Goal: Check status: Check status

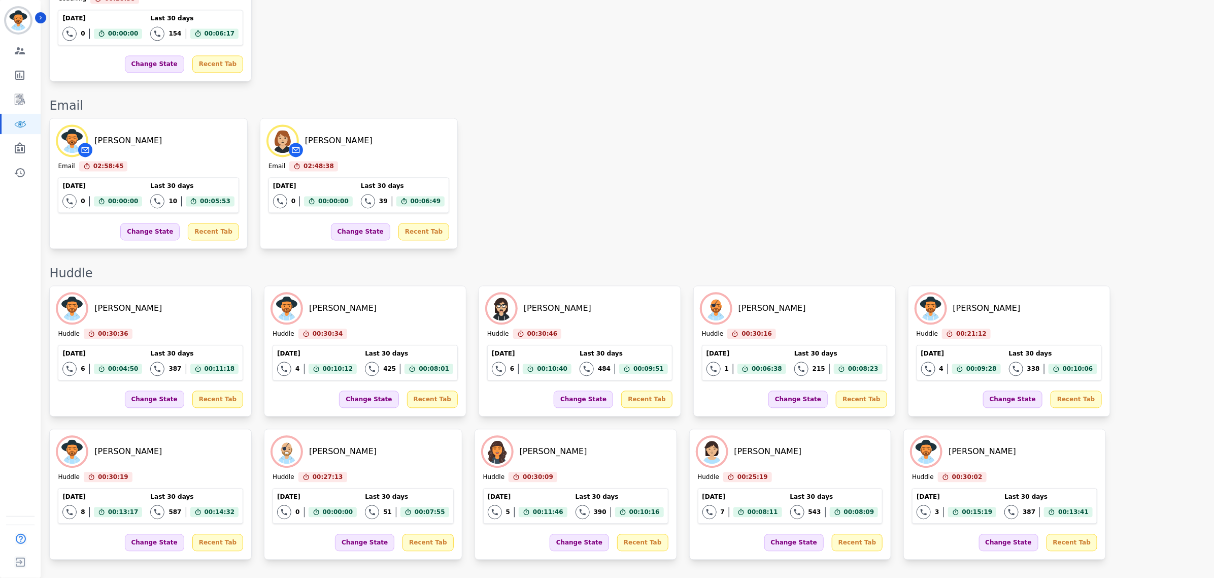
scroll to position [1790, 0]
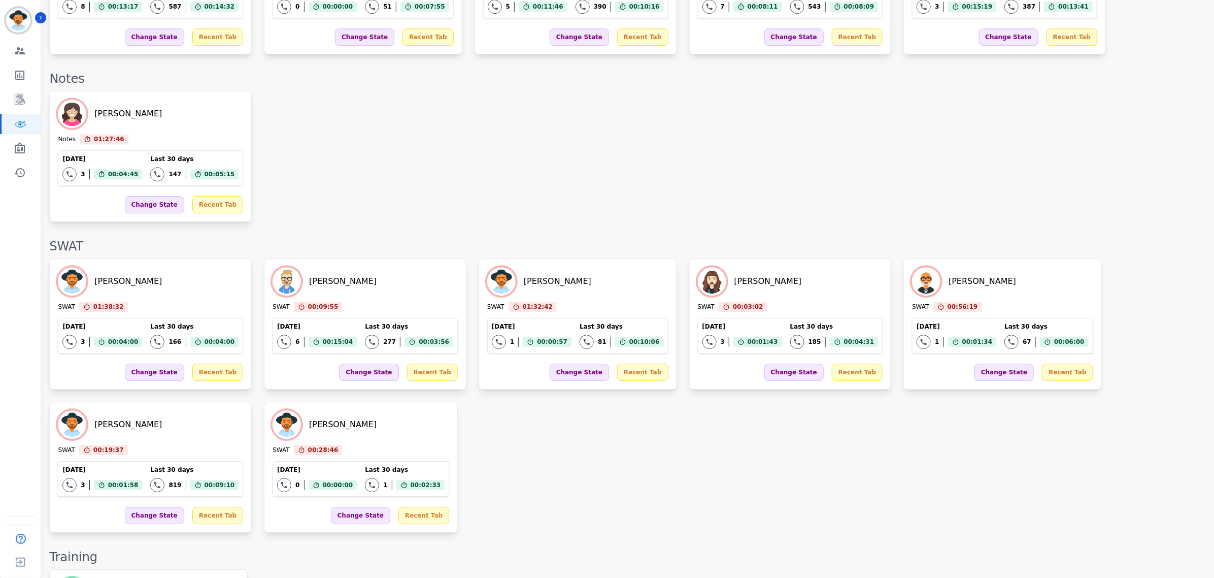
click at [839, 209] on div "[PERSON_NAME] Notes 01:27:46 Current State: Notes [DATE] 3 Total interactions c…" at bounding box center [626, 156] width 1155 height 131
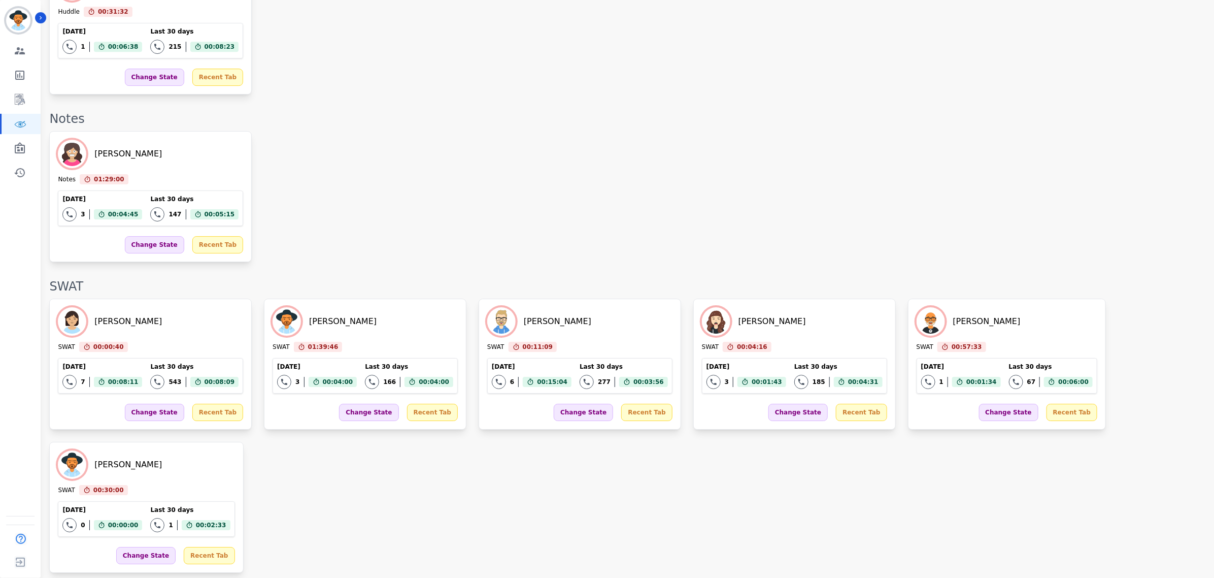
scroll to position [1855, 0]
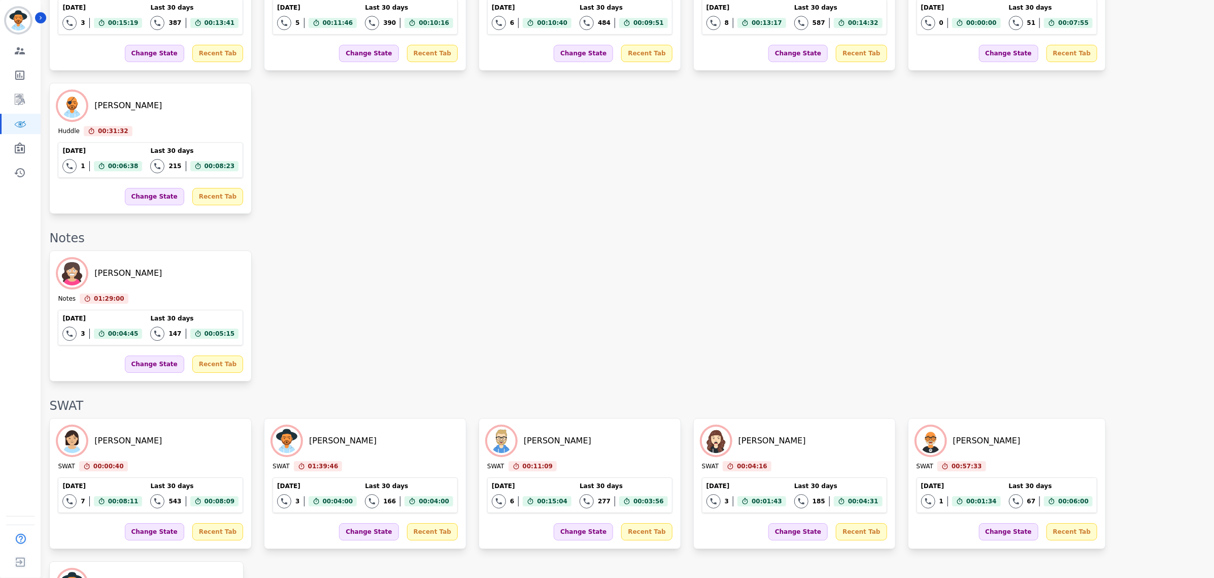
click at [767, 250] on div "[PERSON_NAME] Notes 01:29:00 Current State: Notes [DATE] 3 Total interactions c…" at bounding box center [626, 315] width 1155 height 131
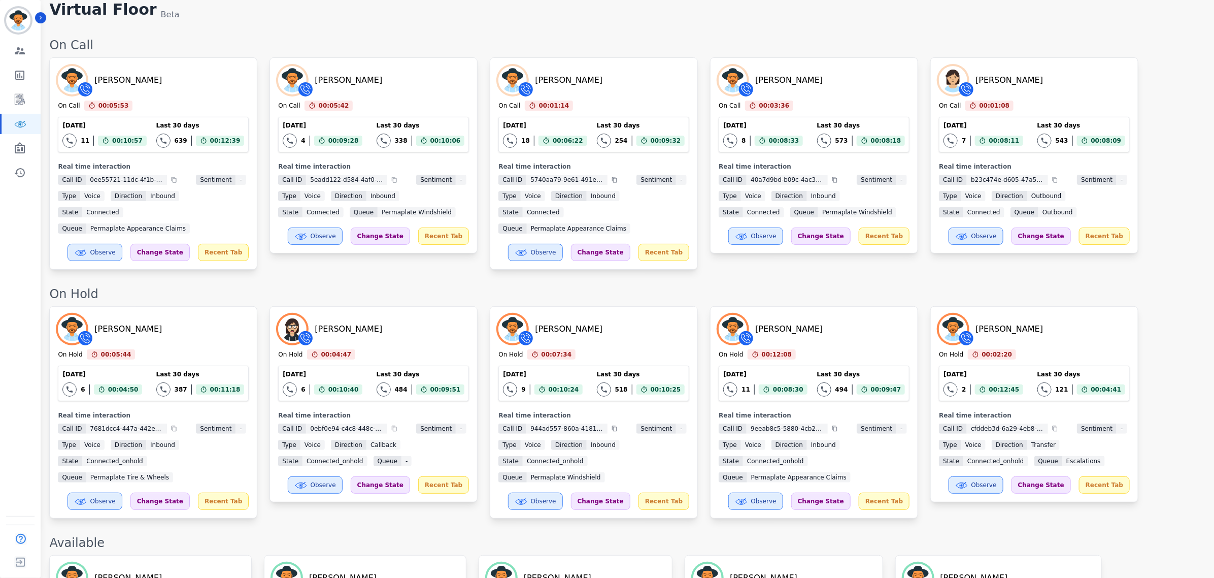
scroll to position [260, 0]
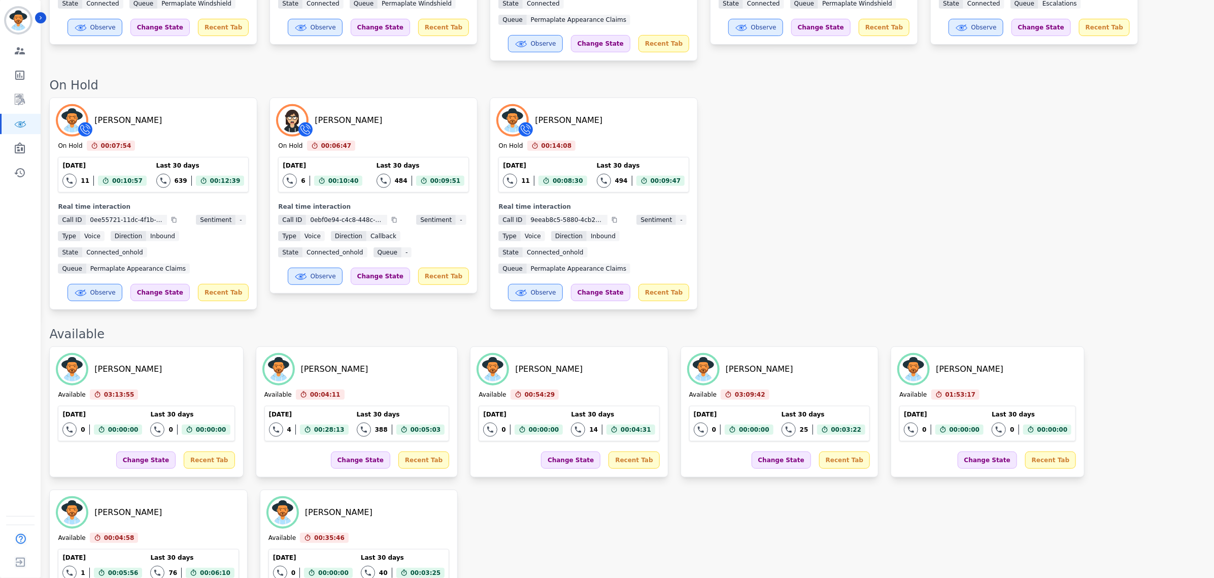
click at [759, 176] on div "[PERSON_NAME] On Hold 00:07:54 Current State: On Hold [DATE] 11 Total interacti…" at bounding box center [626, 203] width 1155 height 212
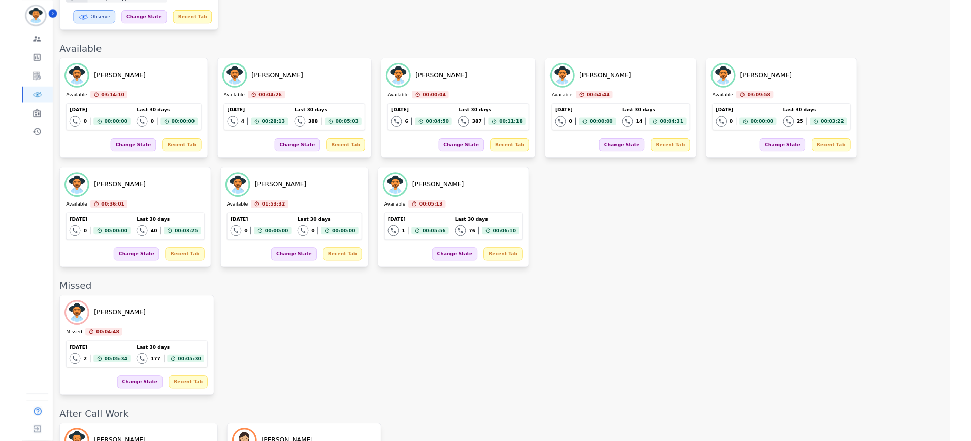
scroll to position [650, 0]
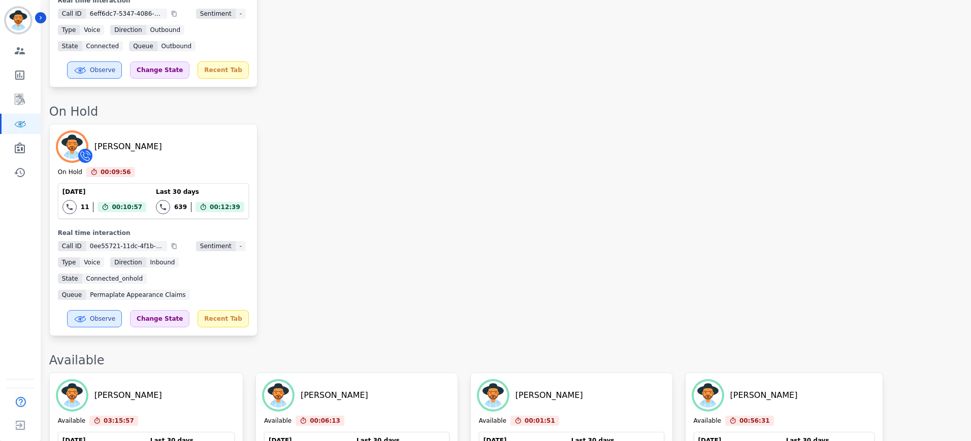
click at [371, 230] on div "[PERSON_NAME] On Hold 00:09:56 Current State: On Hold [DATE] 11 Total interacti…" at bounding box center [504, 230] width 911 height 212
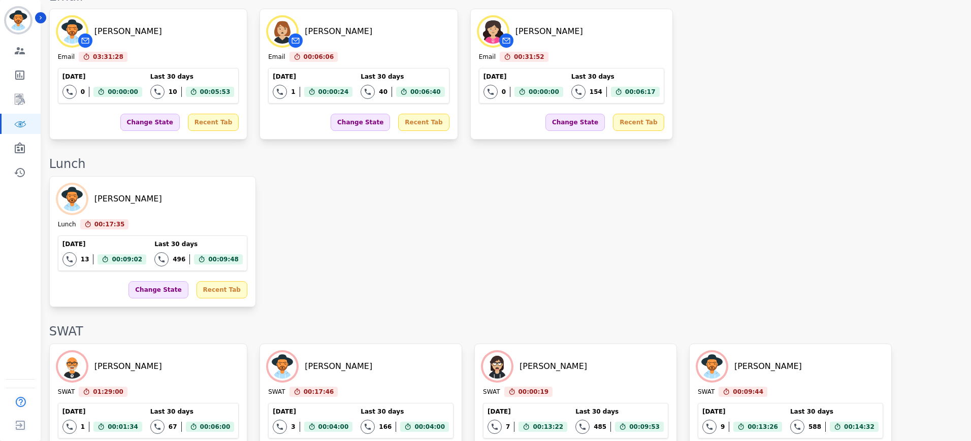
scroll to position [1497, 0]
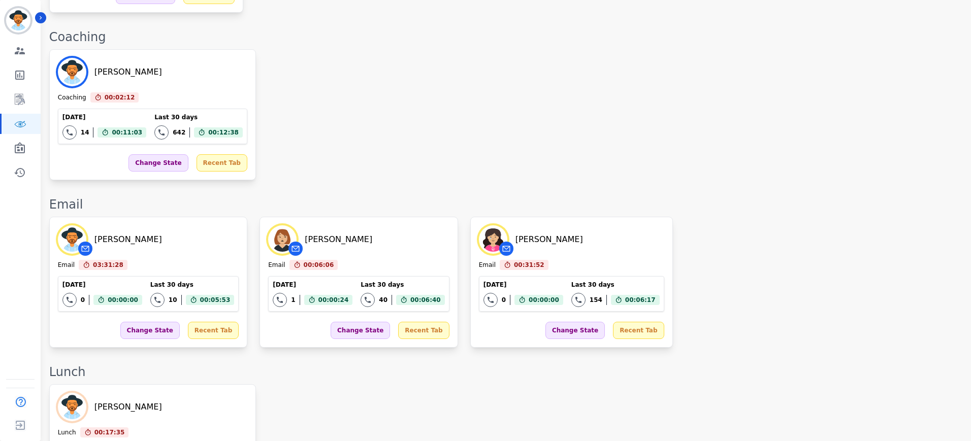
click at [688, 217] on div "[PERSON_NAME] Email 03:31:28 Current State: Email [DATE] 0 Total interactions c…" at bounding box center [504, 282] width 911 height 131
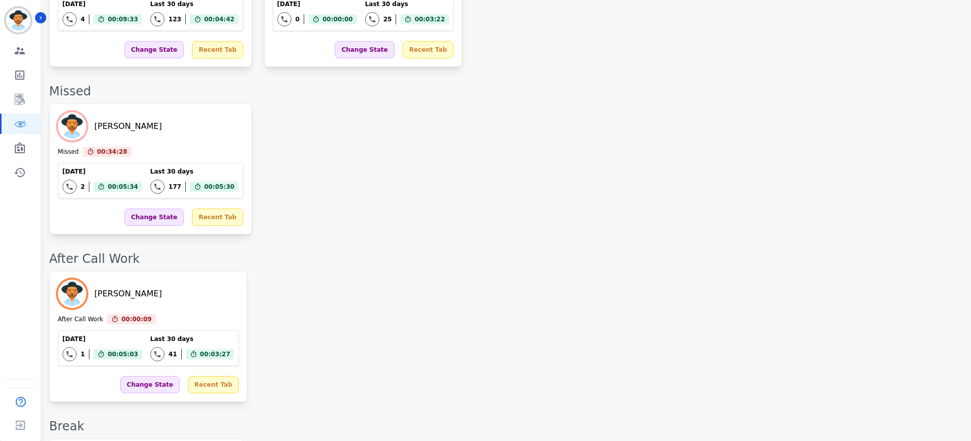
scroll to position [1373, 0]
